Goal: Task Accomplishment & Management: Manage account settings

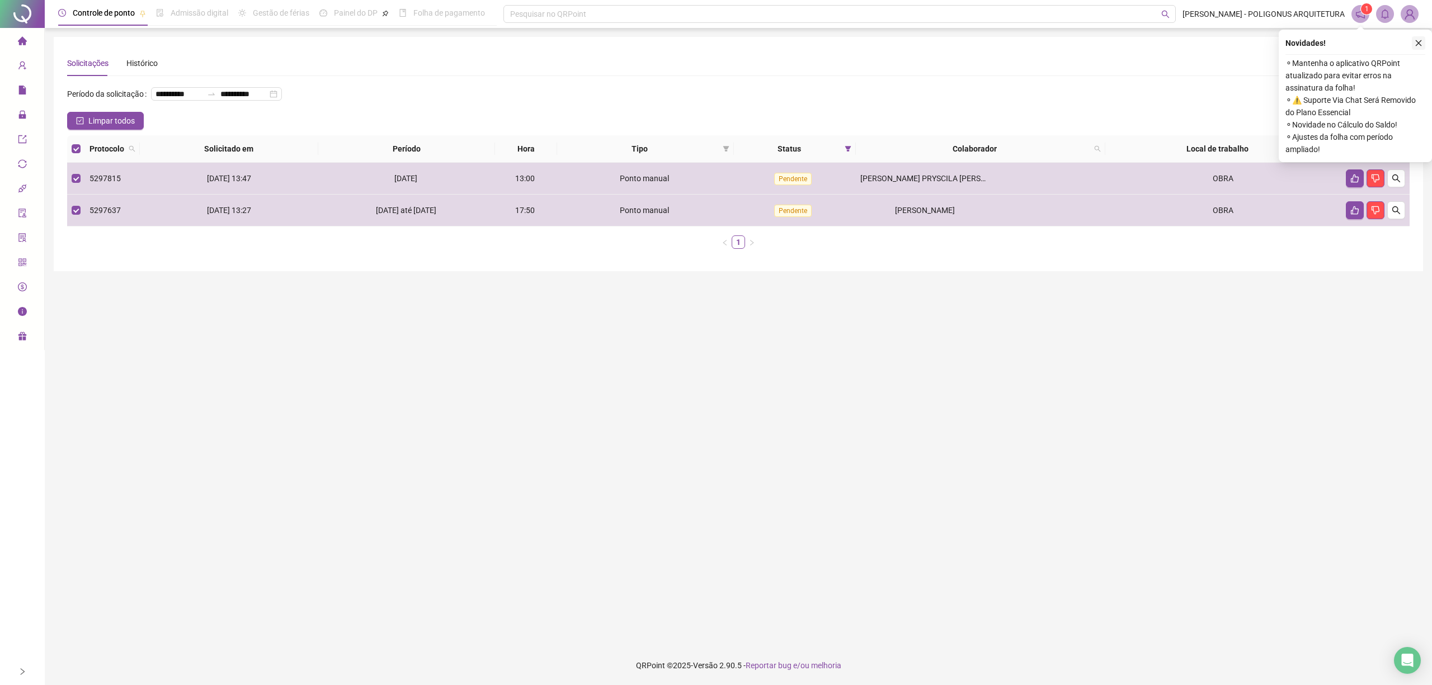
click at [1420, 41] on icon "close" at bounding box center [1418, 43] width 8 height 8
click at [1371, 144] on button "button" at bounding box center [1366, 148] width 13 height 13
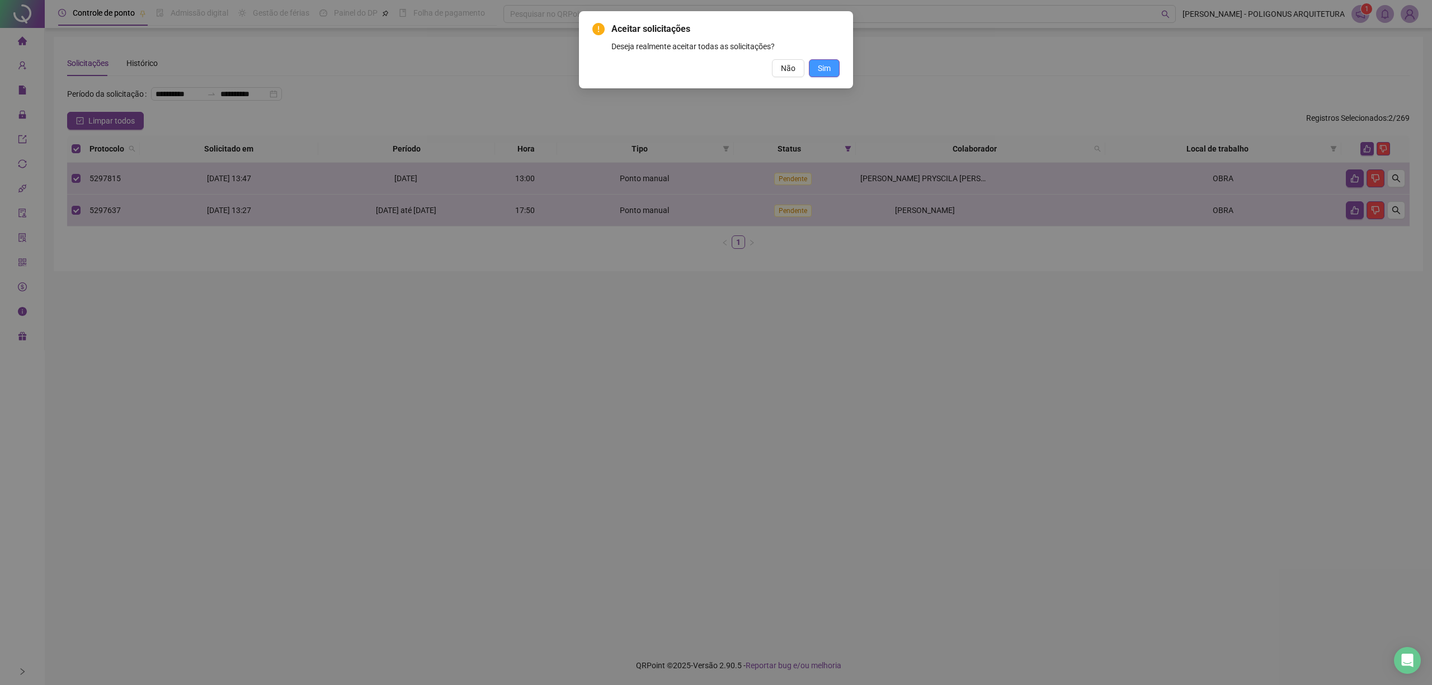
click at [817, 77] on button "Sim" at bounding box center [824, 68] width 31 height 18
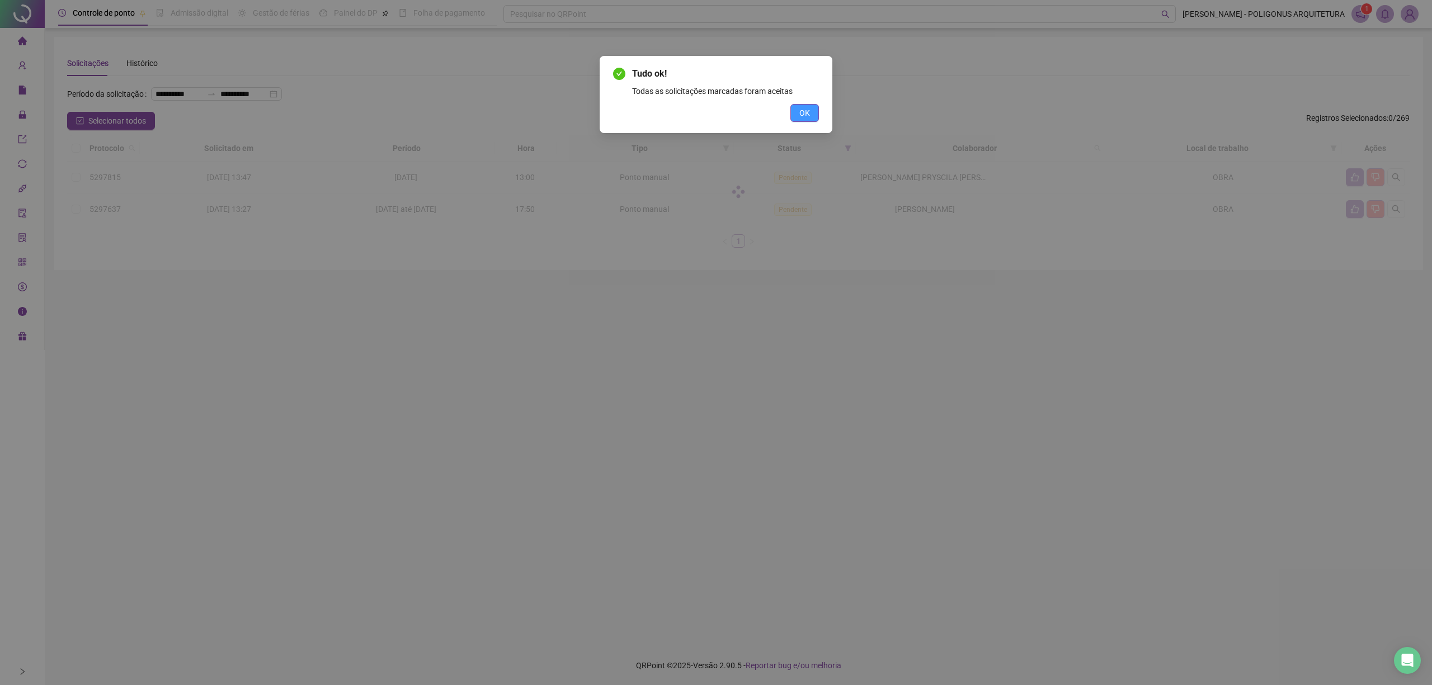
click at [801, 111] on span "OK" at bounding box center [804, 113] width 11 height 12
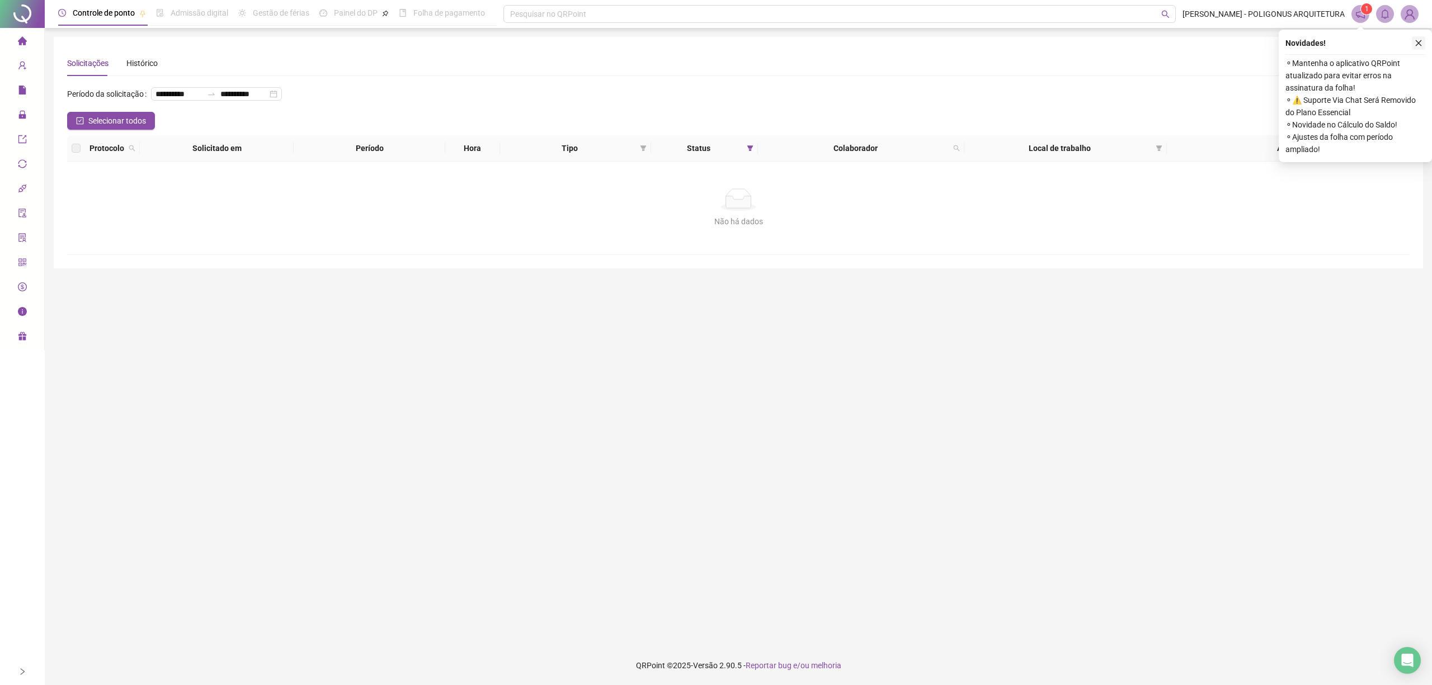
click at [1420, 41] on icon "close" at bounding box center [1419, 43] width 6 height 6
click at [1415, 41] on icon "close" at bounding box center [1418, 43] width 8 height 8
